Goal: Find specific page/section: Find specific page/section

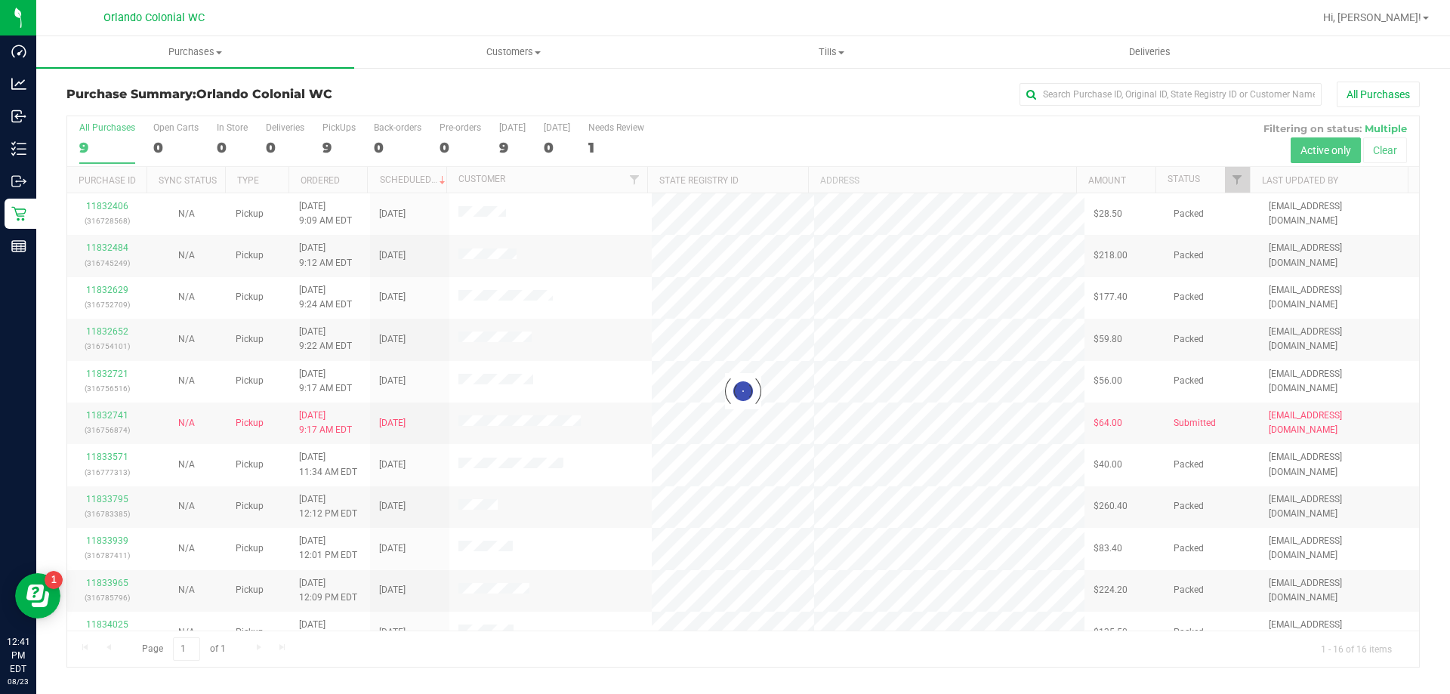
click at [322, 134] on div at bounding box center [743, 391] width 1352 height 550
click at [335, 152] on div at bounding box center [743, 391] width 1352 height 550
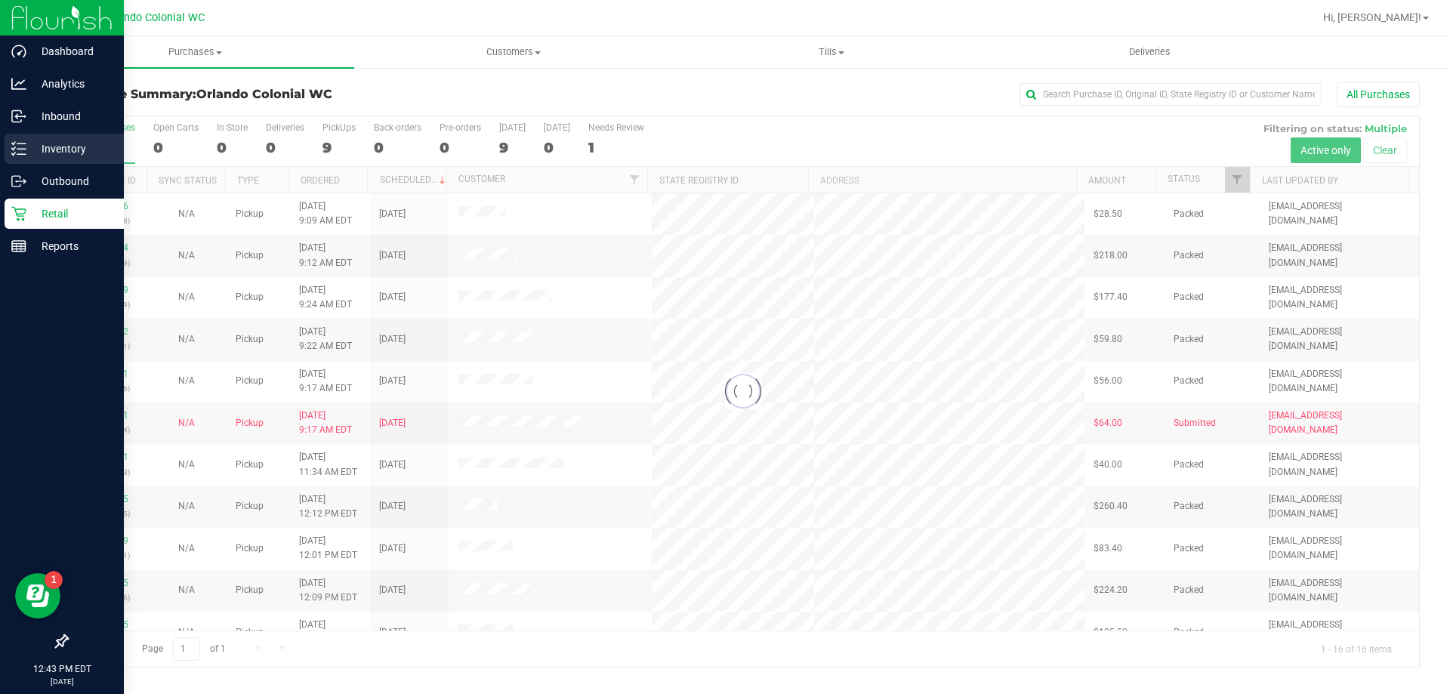
click at [14, 143] on icon at bounding box center [13, 143] width 3 height 2
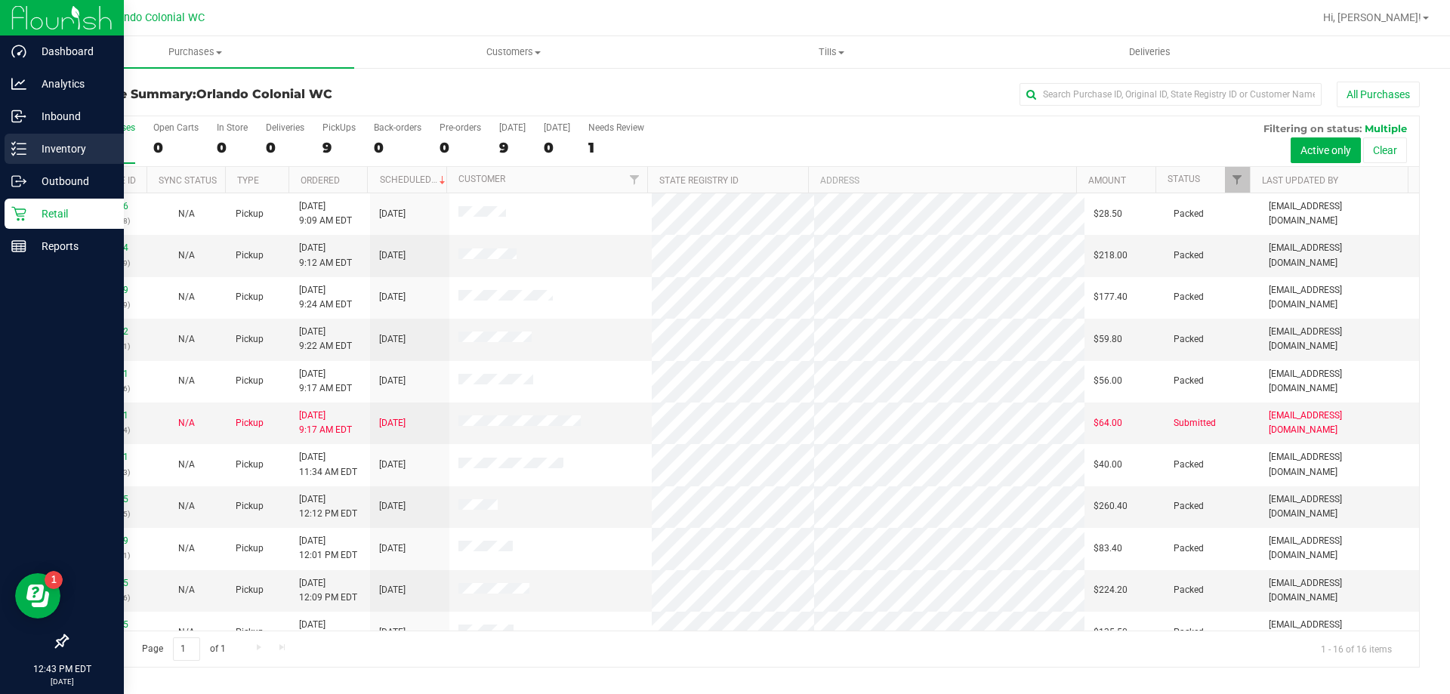
click at [46, 146] on p "Inventory" at bounding box center [71, 149] width 91 height 18
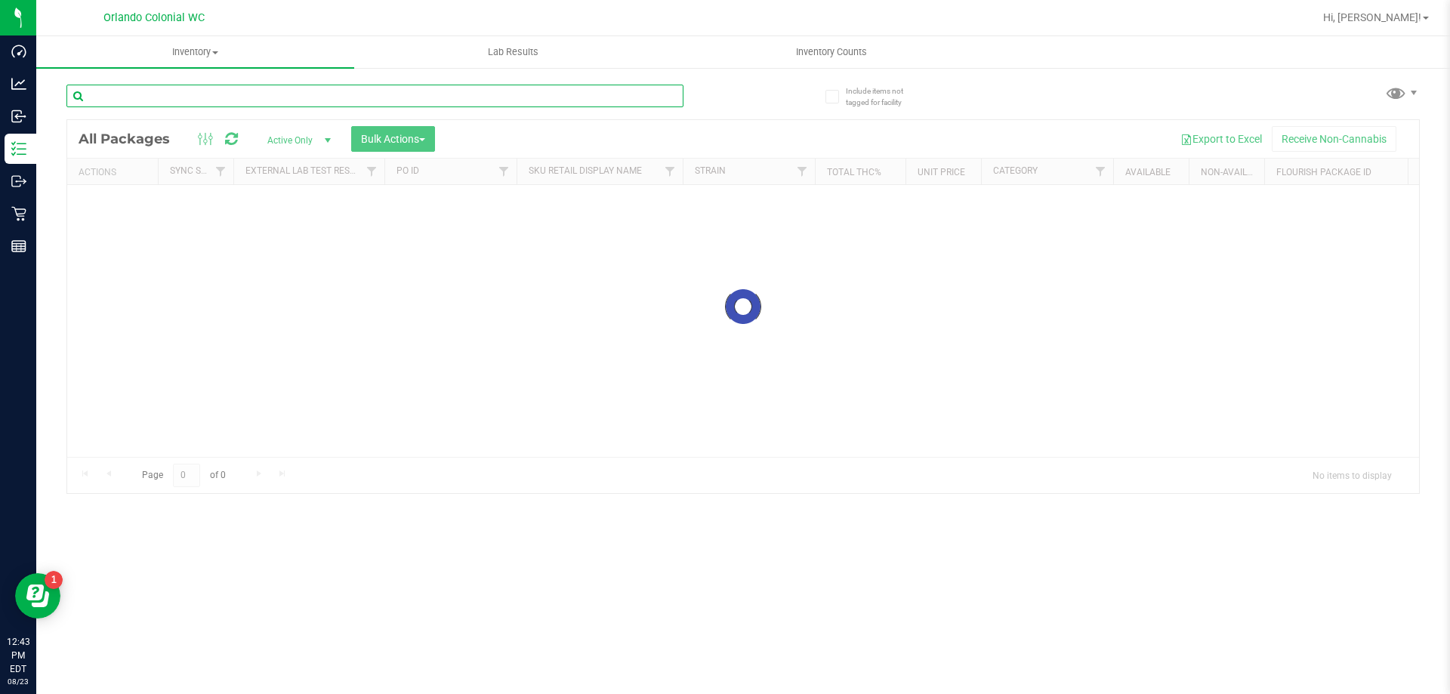
click at [194, 102] on input "text" at bounding box center [374, 96] width 617 height 23
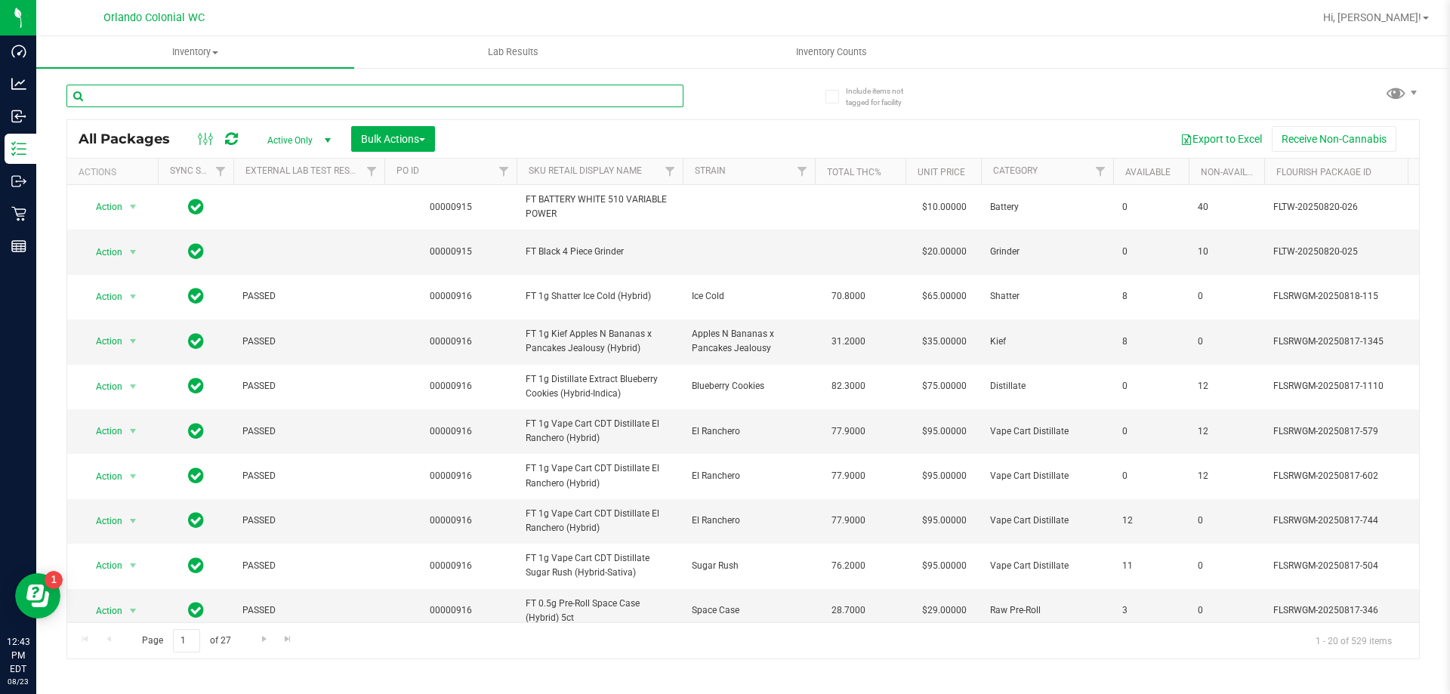
click at [193, 102] on input "text" at bounding box center [374, 96] width 617 height 23
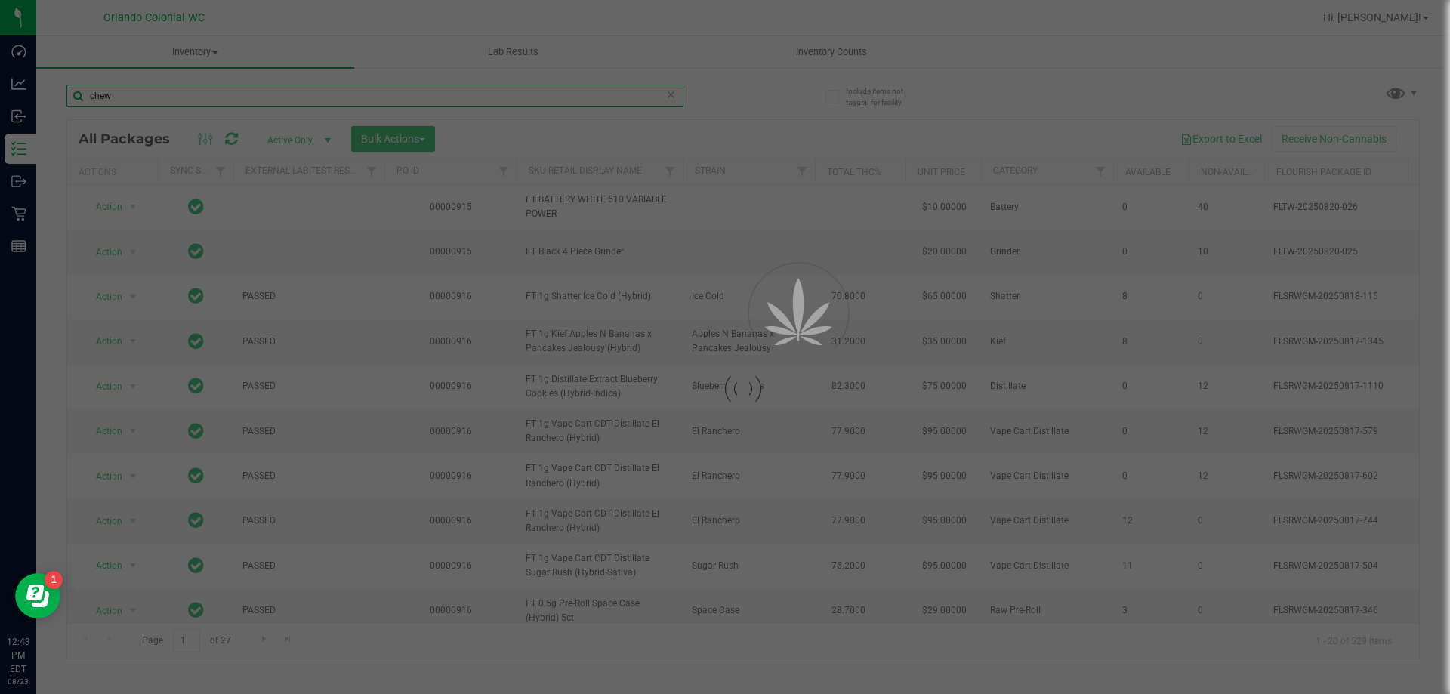
type input "chew"
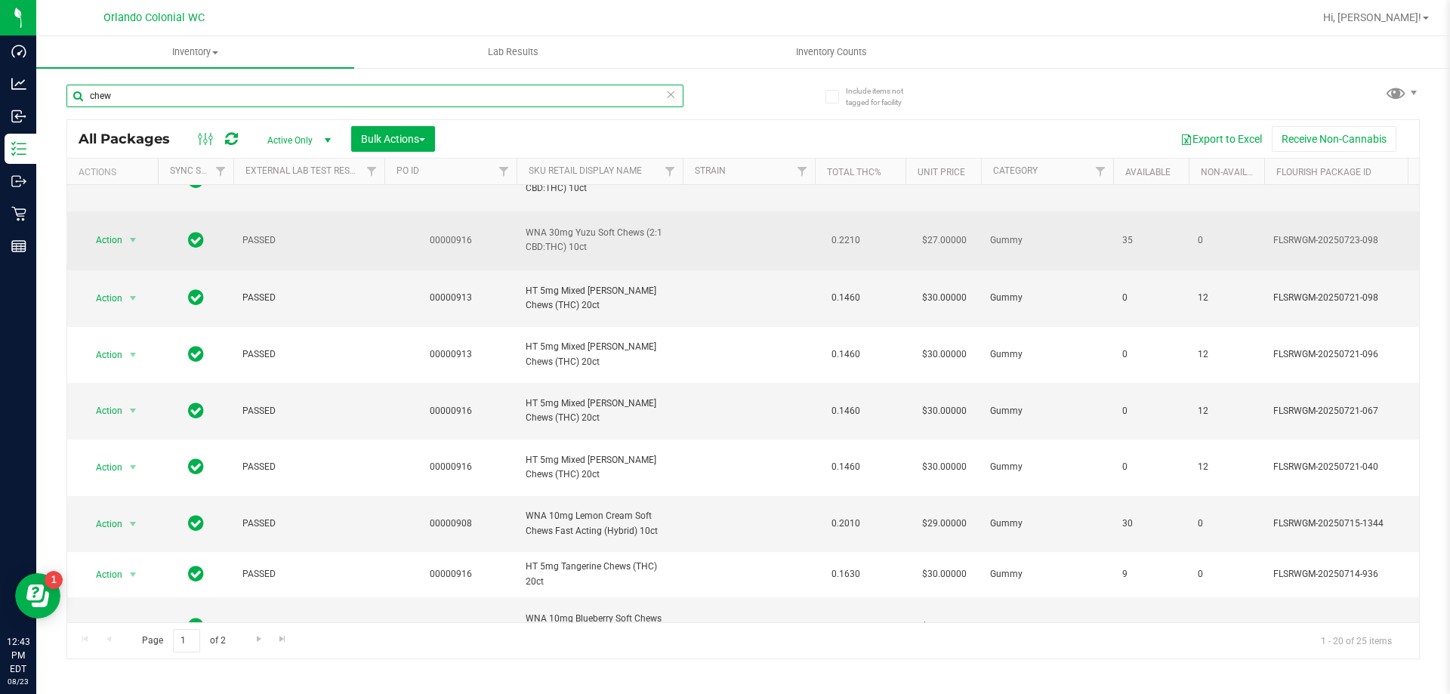
scroll to position [227, 0]
